Goal: Find specific page/section: Find specific page/section

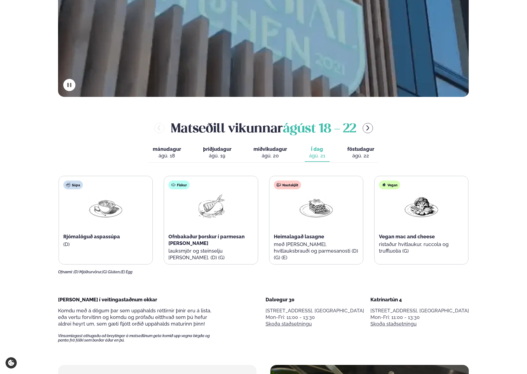
scroll to position [237, 0]
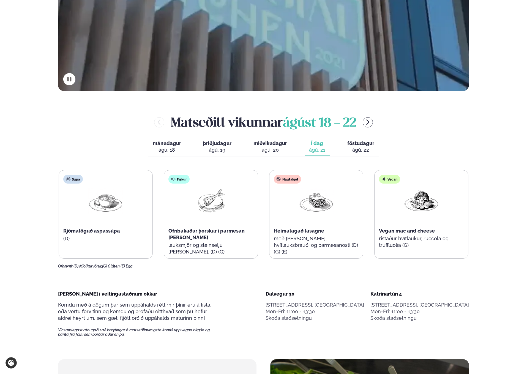
click at [256, 149] on div "ágú. 20" at bounding box center [270, 150] width 34 height 7
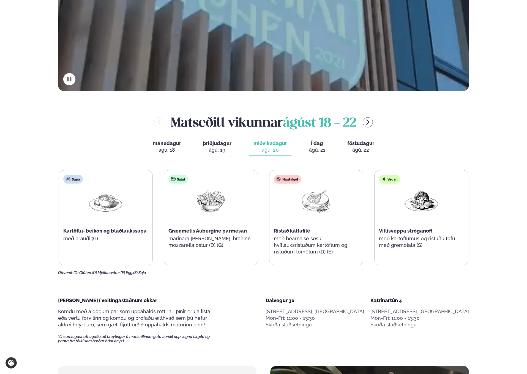
click at [319, 144] on span "Í dag" at bounding box center [317, 143] width 16 height 7
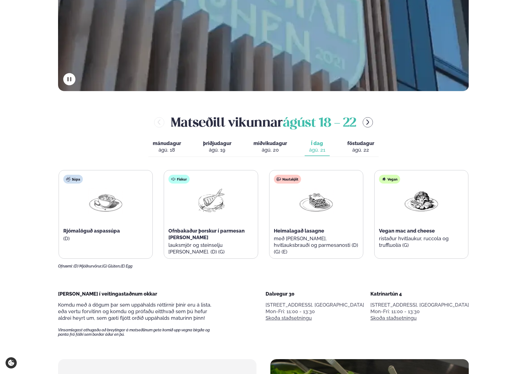
click at [351, 147] on div "ágú. 22" at bounding box center [360, 150] width 27 height 7
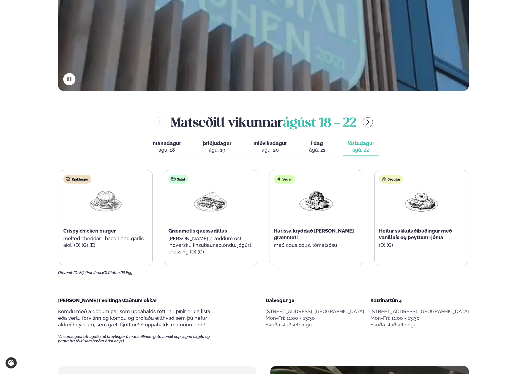
click at [315, 146] on span "Í dag" at bounding box center [317, 143] width 16 height 7
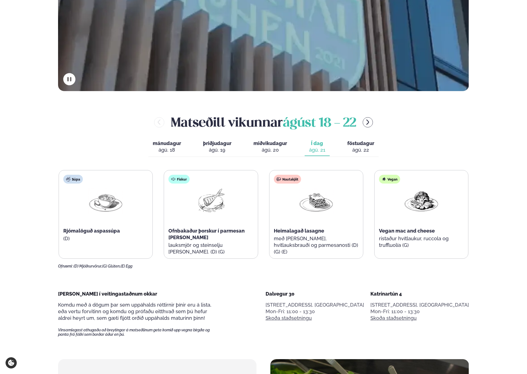
click at [309, 206] on img at bounding box center [315, 201] width 35 height 26
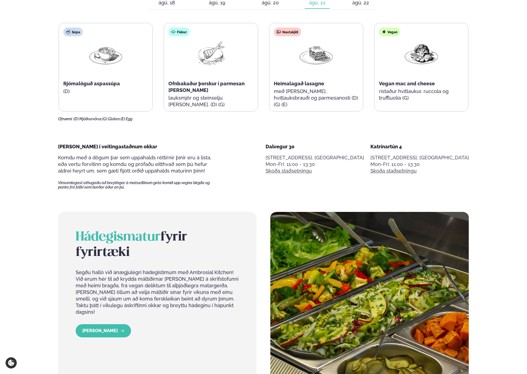
scroll to position [319, 0]
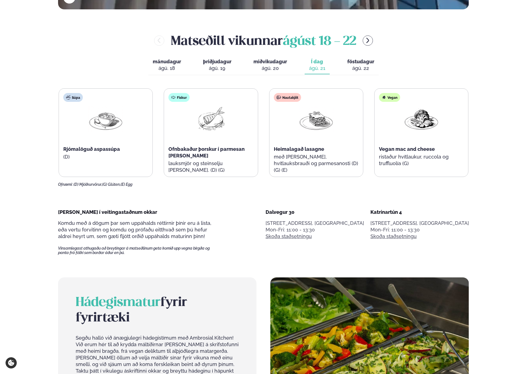
click at [298, 141] on div "Nautakjöt Heimalagað lasagne með [PERSON_NAME], hvítlauksbrauði og parmesanosti…" at bounding box center [316, 136] width 94 height 95
click at [316, 123] on img at bounding box center [315, 119] width 35 height 26
